Goal: Task Accomplishment & Management: Complete application form

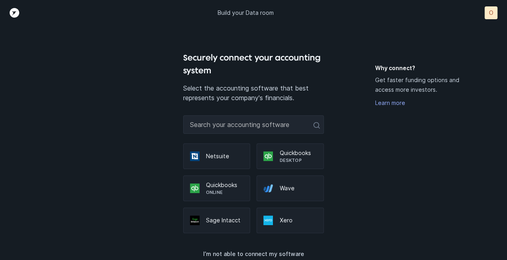
scroll to position [8, 0]
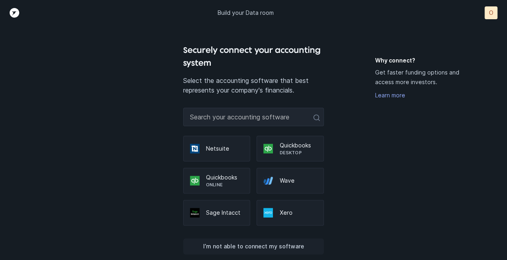
click at [261, 246] on p "I’m not able to connect my software" at bounding box center [253, 247] width 101 height 10
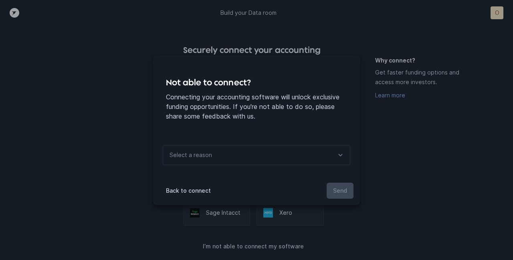
click at [344, 153] on icon at bounding box center [341, 155] width 10 height 10
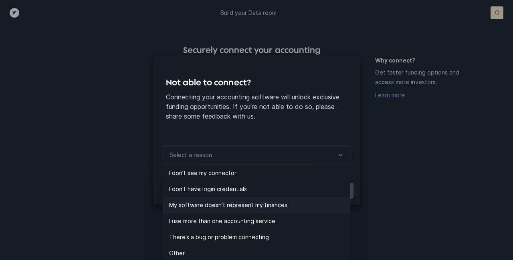
click at [243, 203] on p "My software doesn’t represent my finances" at bounding box center [259, 206] width 181 height 10
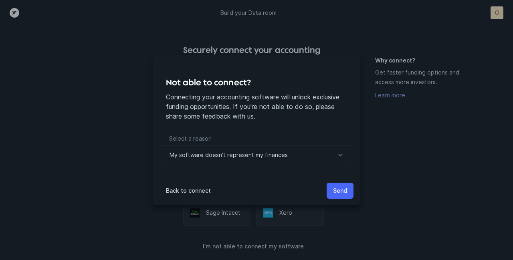
click at [337, 192] on p "Send" at bounding box center [340, 191] width 14 height 10
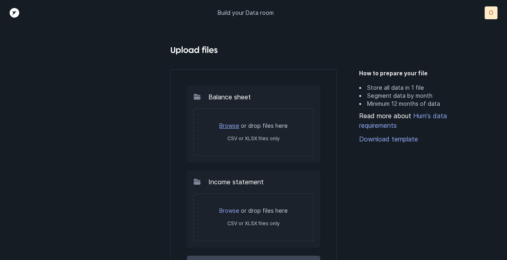
click at [229, 125] on link "Browse" at bounding box center [229, 125] width 20 height 7
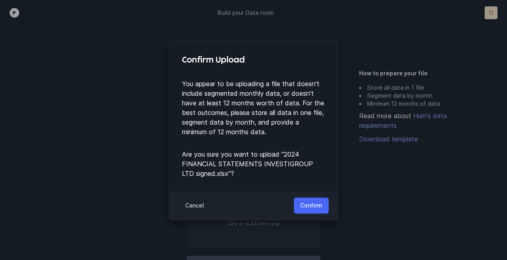
click at [313, 207] on p "Confirm" at bounding box center [311, 206] width 22 height 10
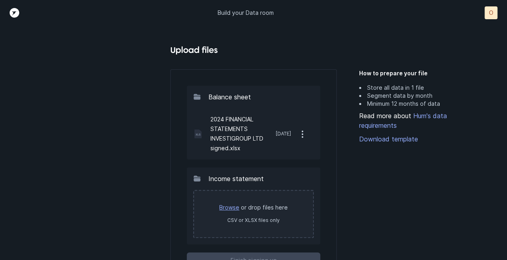
click at [227, 210] on link "Browse" at bounding box center [229, 207] width 20 height 7
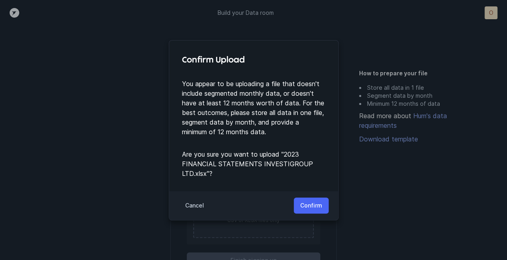
click at [312, 206] on p "Confirm" at bounding box center [311, 206] width 22 height 10
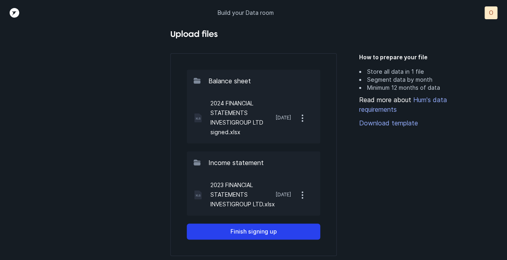
scroll to position [64, 0]
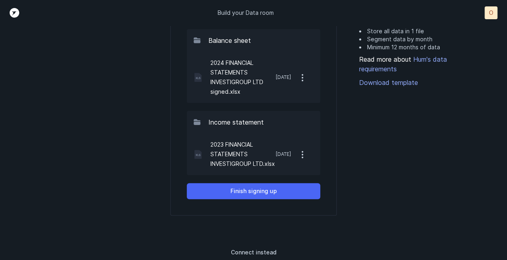
click at [254, 191] on p "Finish signing up" at bounding box center [254, 191] width 47 height 10
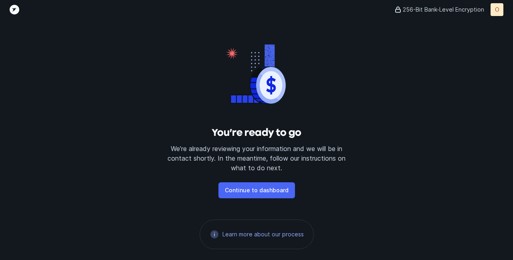
click at [248, 191] on p "Continue to dashboard" at bounding box center [257, 191] width 64 height 10
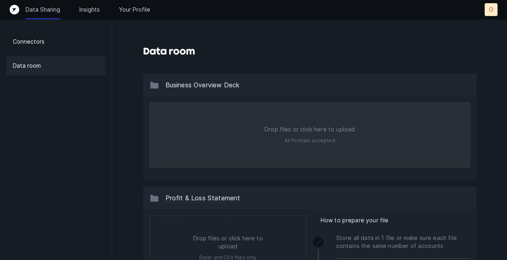
click at [313, 134] on input "file" at bounding box center [310, 135] width 320 height 64
type input "C:\fakepath\Two Pager_Mar 29.pptx"
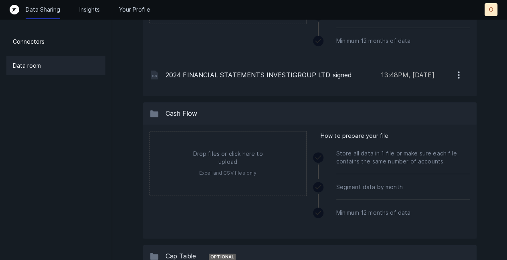
scroll to position [484, 0]
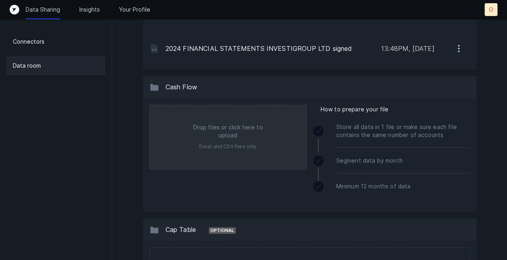
click at [233, 131] on input "file" at bounding box center [228, 137] width 156 height 64
type input "C:\fakepath\Cash Flow - TO 2028.xlsx"
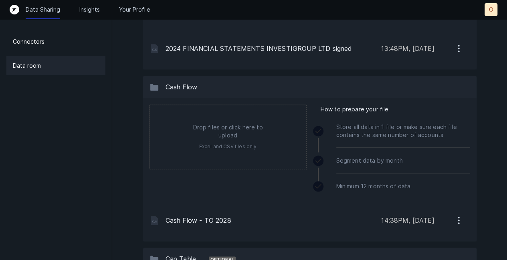
scroll to position [29, 0]
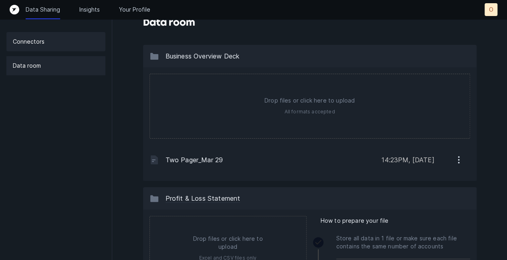
click at [42, 37] on p "Connectors" at bounding box center [29, 42] width 32 height 10
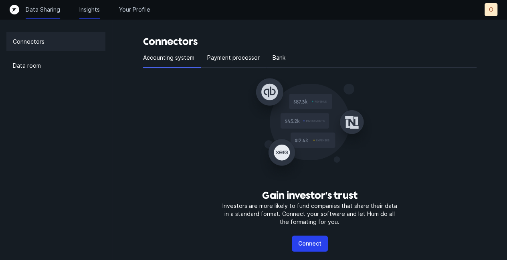
click at [87, 6] on p "Insights" at bounding box center [89, 10] width 20 height 8
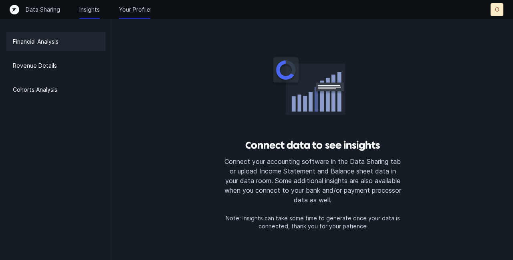
click at [135, 8] on p "Your Profile" at bounding box center [134, 10] width 31 height 8
